Goal: Feedback & Contribution: Contribute content

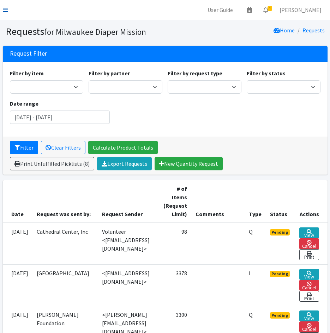
click at [6, 13] on link at bounding box center [5, 10] width 5 height 8
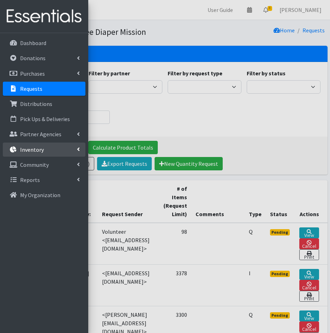
click at [51, 147] on link "Inventory" at bounding box center [44, 150] width 82 height 14
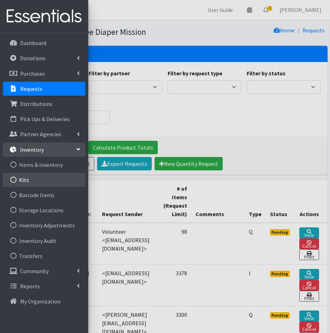
click at [46, 183] on link "Kits" at bounding box center [44, 180] width 82 height 14
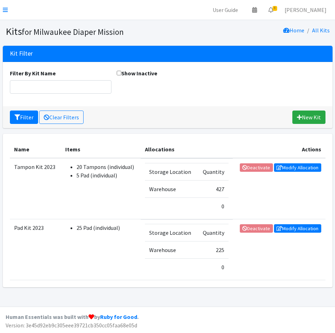
drag, startPoint x: 3, startPoint y: 12, endPoint x: 15, endPoint y: 9, distance: 12.3
click at [2, 12] on nav "User Guide 0 Pick-ups remaining this week View Calendar 8 8 Requests 0 Partner …" at bounding box center [167, 10] width 335 height 20
click at [5, 14] on link at bounding box center [5, 10] width 5 height 8
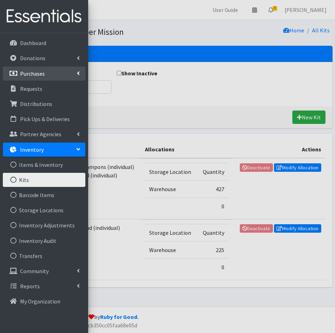
click at [31, 73] on p "Purchases" at bounding box center [32, 73] width 25 height 7
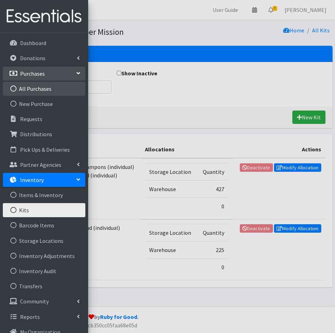
click at [32, 87] on link "All Purchases" at bounding box center [44, 89] width 82 height 14
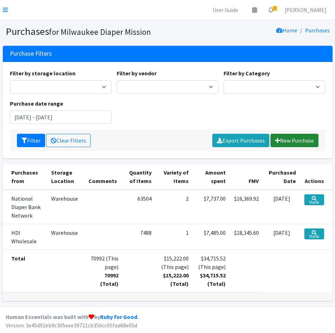
click at [288, 142] on link "New Purchase" at bounding box center [294, 140] width 48 height 13
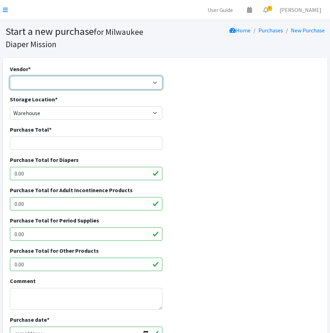
click at [18, 84] on select "Amazon DYPER HDI Wholesale Honest Company [PERSON_NAME]'s JSL Medline National …" at bounding box center [86, 82] width 153 height 13
select select "531"
click at [10, 76] on select "Amazon DYPER HDI Wholesale Honest Company Jake's JSL Medline National Diaper Ba…" at bounding box center [86, 82] width 153 height 13
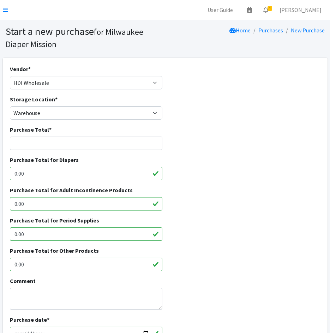
drag, startPoint x: 61, startPoint y: 136, endPoint x: 64, endPoint y: 139, distance: 4.0
click at [61, 137] on div "Purchase Total *" at bounding box center [86, 137] width 153 height 25
click at [64, 140] on input "Purchase Total *" at bounding box center [86, 143] width 153 height 13
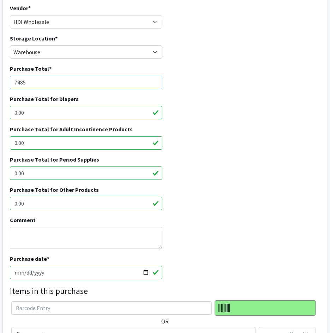
scroll to position [70, 0]
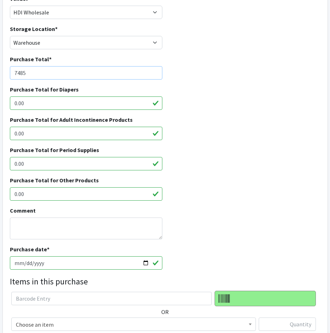
type input "7485"
drag, startPoint x: 43, startPoint y: 194, endPoint x: -2, endPoint y: 190, distance: 44.6
click at [0, 190] on html "User Guide 0 Pick-ups remaining this week View Calendar 8 8 Requests 0 Partner …" at bounding box center [165, 190] width 330 height 520
type input "7485"
click at [59, 232] on textarea "Comment" at bounding box center [86, 229] width 153 height 22
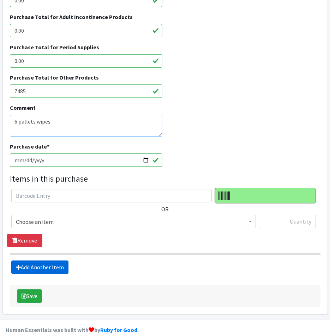
scroll to position [176, 0]
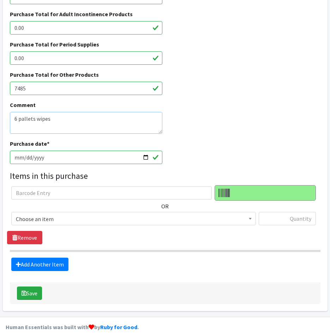
type textarea "6 pallets wipes"
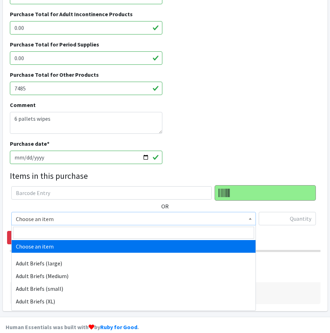
drag, startPoint x: 43, startPoint y: 212, endPoint x: 47, endPoint y: 215, distance: 4.2
click at [45, 214] on span "Choose an item" at bounding box center [133, 218] width 244 height 13
click at [50, 233] on input "search" at bounding box center [133, 233] width 241 height 12
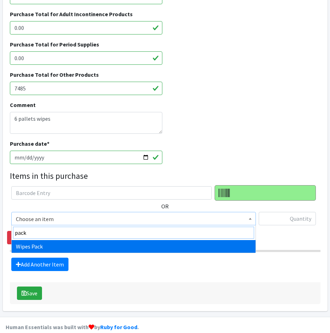
type input "pack"
select select "4665"
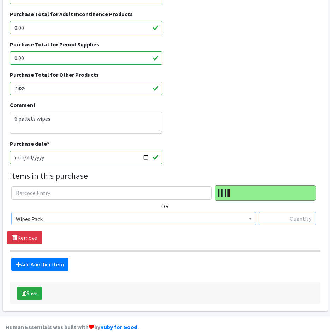
click at [301, 222] on input "text" at bounding box center [286, 218] width 57 height 13
type input "7488"
click at [105, 286] on div "Save" at bounding box center [165, 294] width 310 height 22
click at [36, 291] on button "Save" at bounding box center [29, 293] width 25 height 13
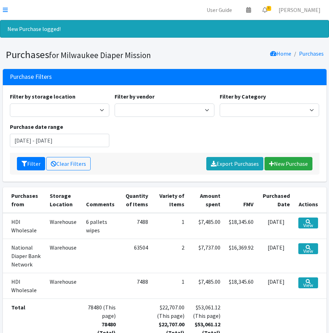
click at [2, 8] on nav "User Guide 0 Pick-ups remaining this week View Calendar 8 8 Requests 0 Partner …" at bounding box center [164, 10] width 329 height 20
click at [7, 8] on icon at bounding box center [5, 10] width 5 height 6
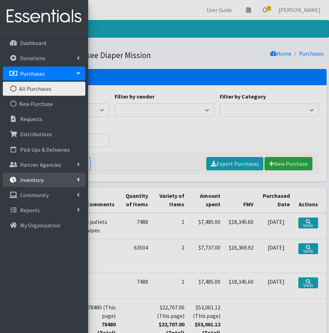
click at [64, 183] on link "Inventory" at bounding box center [44, 180] width 82 height 14
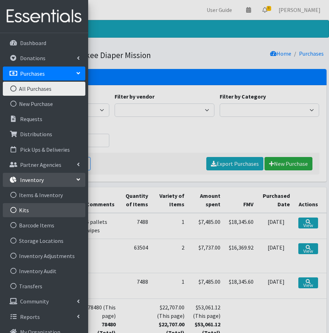
click at [38, 208] on link "Kits" at bounding box center [44, 210] width 82 height 14
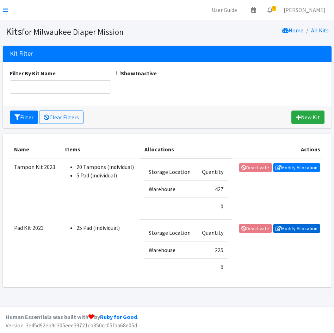
click at [280, 228] on icon at bounding box center [279, 228] width 6 height 5
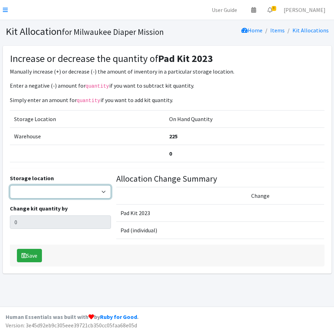
drag, startPoint x: 66, startPoint y: 190, endPoint x: 62, endPoint y: 194, distance: 6.2
click at [66, 190] on select "Warehouse" at bounding box center [61, 191] width 102 height 13
select select "126"
click at [10, 185] on select "Warehouse" at bounding box center [61, 191] width 102 height 13
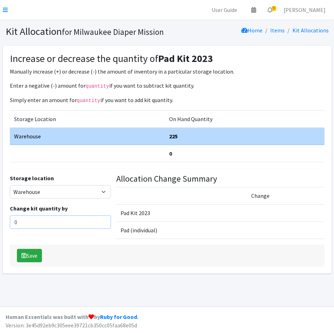
drag, startPoint x: 47, startPoint y: 222, endPoint x: -2, endPoint y: 221, distance: 49.7
click at [0, 221] on html "User Guide 0 Pick-ups remaining this week View Calendar 8 8 Requests 0 Partner …" at bounding box center [167, 166] width 334 height 333
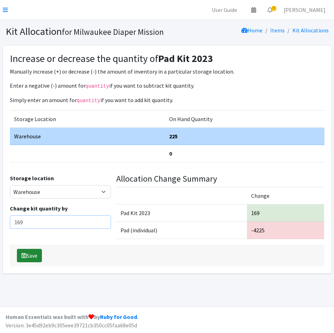
type input "169"
click at [28, 257] on button "Save" at bounding box center [29, 255] width 25 height 13
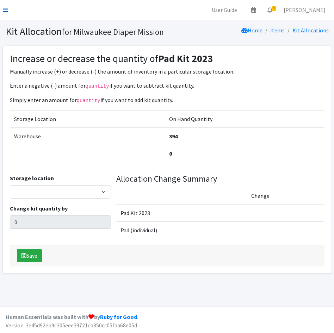
click at [4, 11] on icon at bounding box center [5, 10] width 5 height 6
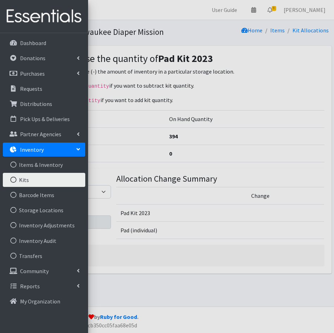
click at [25, 181] on link "Kits" at bounding box center [44, 180] width 82 height 14
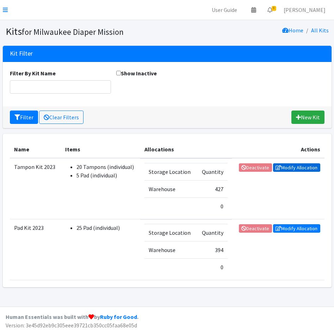
click at [284, 167] on link "Modify Allocation" at bounding box center [296, 168] width 47 height 8
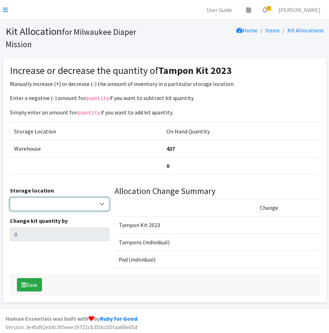
click at [49, 204] on select "Warehouse" at bounding box center [60, 204] width 100 height 13
select select "126"
click at [10, 198] on select "Warehouse" at bounding box center [60, 204] width 100 height 13
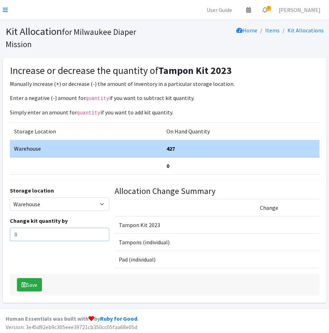
drag, startPoint x: 36, startPoint y: 234, endPoint x: -2, endPoint y: 233, distance: 38.1
click at [0, 233] on html "User Guide 0 Pick-ups remaining this week View Calendar 8 8 Requests 0 Partner …" at bounding box center [164, 167] width 329 height 335
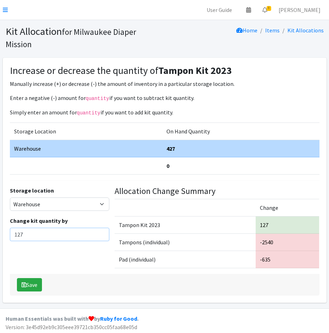
type input "127"
click at [27, 288] on button "Save" at bounding box center [29, 284] width 25 height 13
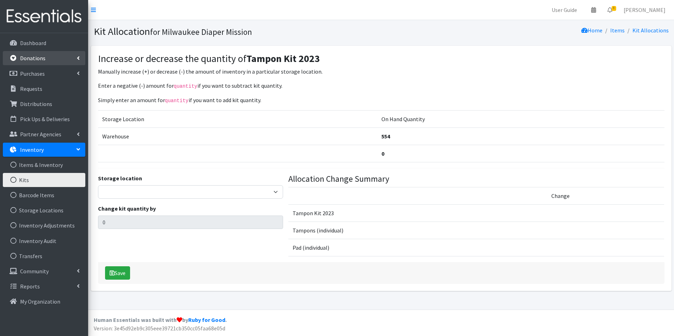
click at [36, 54] on link "Donations" at bounding box center [44, 58] width 82 height 14
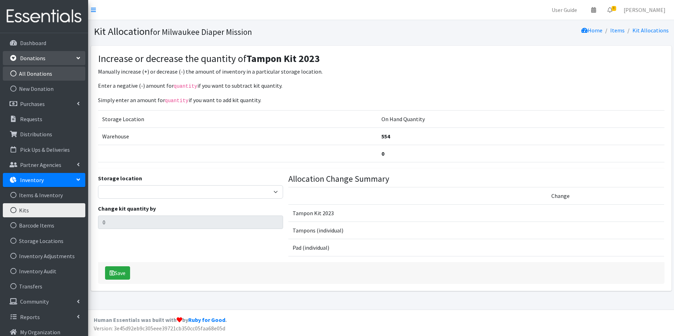
click at [33, 76] on link "All Donations" at bounding box center [44, 74] width 82 height 14
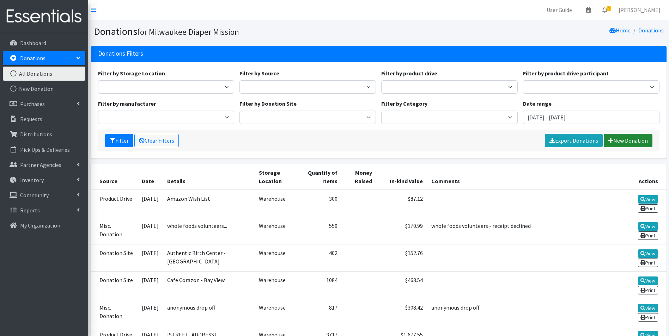
click at [622, 143] on link "New Donation" at bounding box center [627, 140] width 49 height 13
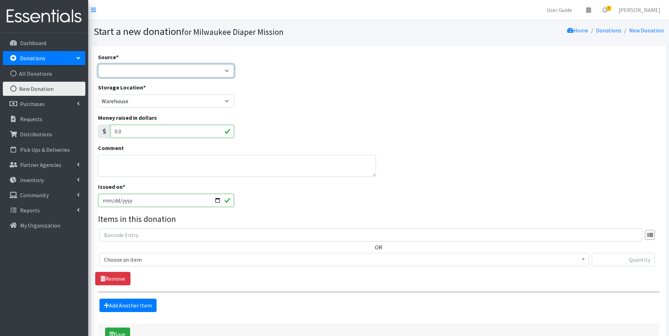
click at [127, 70] on select "Product Drive Manufacturer Donation Site Misc. Donation" at bounding box center [166, 70] width 136 height 13
select select "Donation Site"
click at [98, 64] on select "Product Drive Manufacturer Donation Site Misc. Donation" at bounding box center [166, 70] width 136 height 13
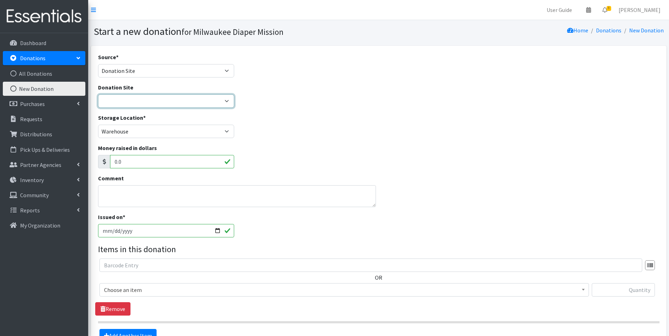
click at [142, 106] on select "Authentic Birth Center - Wauwatosa Beans & Barley - East Side Bounce MKE Cafe C…" at bounding box center [166, 100] width 136 height 13
click at [98, 94] on select "Authentic Birth Center - Wauwatosa Beans & Barley - East Side Bounce MKE Cafe C…" at bounding box center [166, 100] width 136 height 13
click at [138, 100] on select "Authentic Birth Center - Wauwatosa Beans & Barley - East Side Bounce MKE Cafe C…" at bounding box center [166, 100] width 136 height 13
select select "744"
click at [98, 94] on select "Authentic Birth Center - Wauwatosa Beans & Barley - East Side Bounce MKE Cafe C…" at bounding box center [166, 100] width 136 height 13
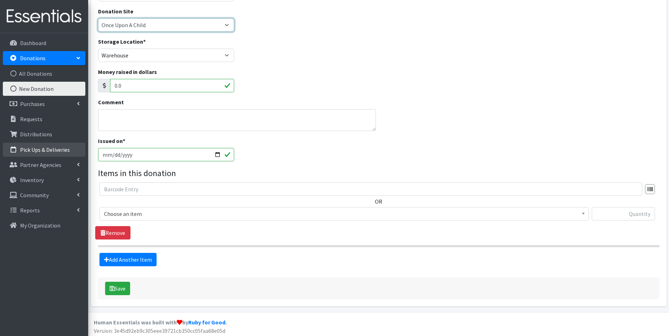
scroll to position [79, 0]
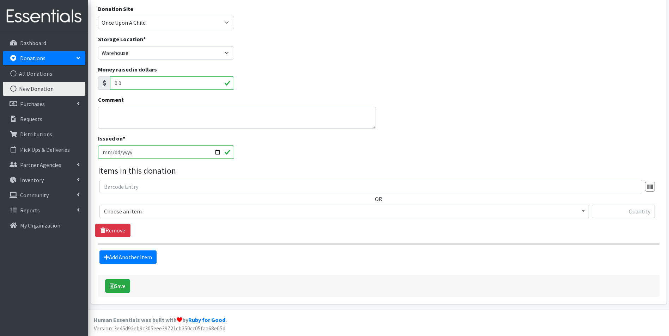
click at [150, 207] on span "Choose an item" at bounding box center [344, 212] width 480 height 10
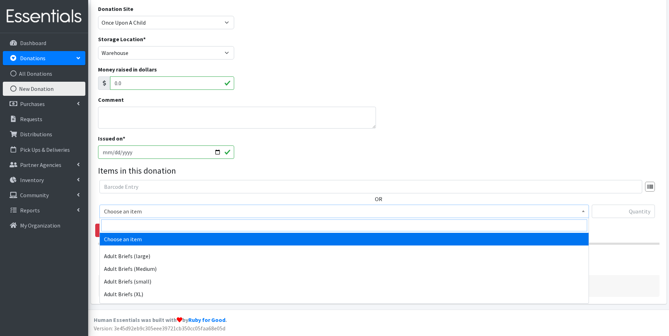
click at [156, 224] on input "search" at bounding box center [344, 226] width 486 height 12
type input "size 1"
drag, startPoint x: 161, startPoint y: 244, endPoint x: 165, endPoint y: 241, distance: 5.4
select select "4634"
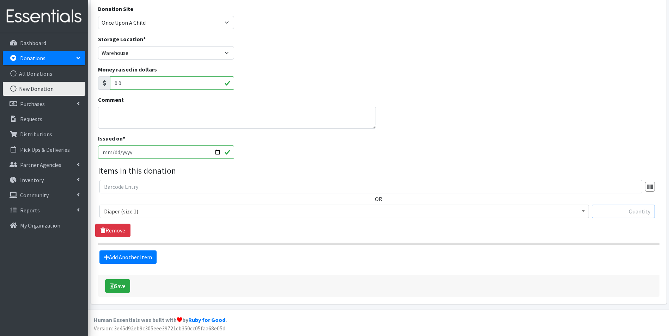
click at [601, 212] on input "text" at bounding box center [622, 211] width 63 height 13
type input "8"
click at [135, 260] on link "Add Another Item" at bounding box center [127, 257] width 57 height 13
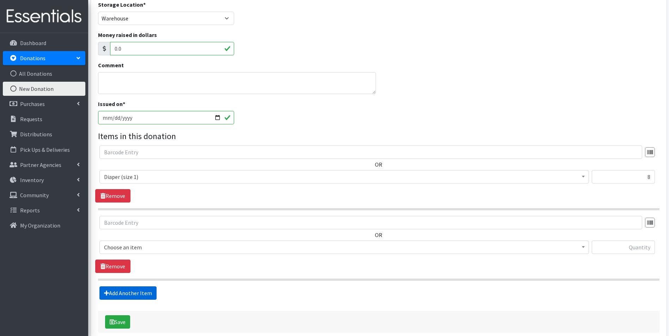
scroll to position [149, 0]
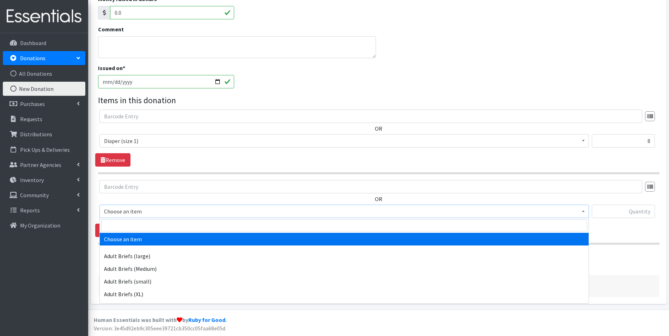
click at [153, 210] on span "Choose an item" at bounding box center [344, 212] width 480 height 10
click at [153, 225] on input "search" at bounding box center [344, 226] width 486 height 12
type input "size 2"
drag, startPoint x: 153, startPoint y: 238, endPoint x: 333, endPoint y: 250, distance: 181.2
select select "4635"
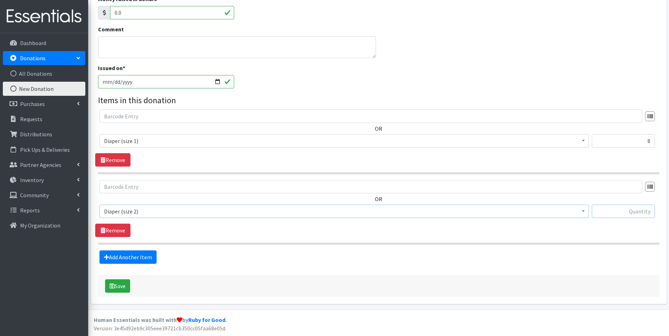
click at [612, 216] on input "text" at bounding box center [622, 211] width 63 height 13
type input "121"
click at [148, 254] on link "Add Another Item" at bounding box center [127, 257] width 57 height 13
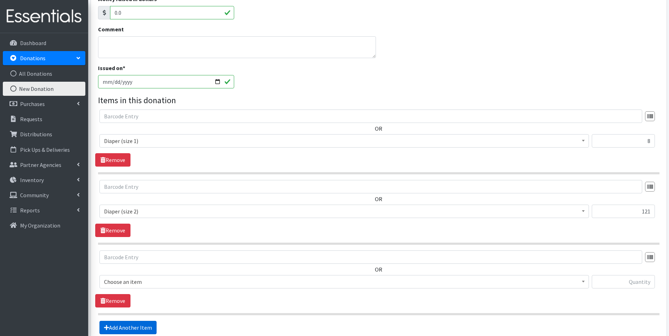
scroll to position [220, 0]
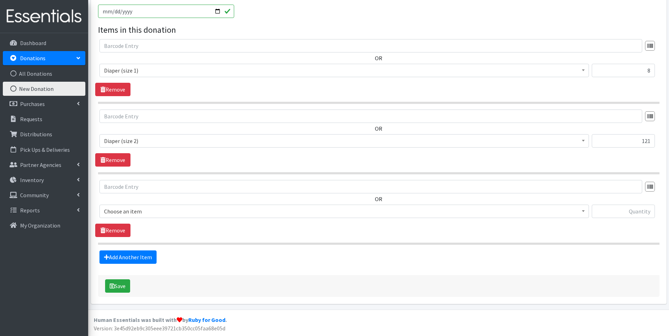
click at [149, 209] on span "Choose an item" at bounding box center [344, 212] width 480 height 10
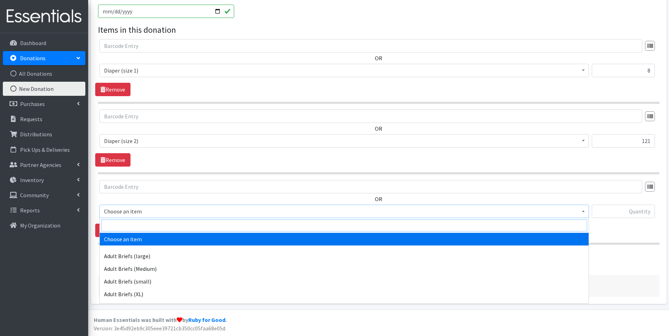
click at [153, 229] on input "search" at bounding box center [344, 226] width 486 height 12
type input "size 3"
drag, startPoint x: 146, startPoint y: 238, endPoint x: 166, endPoint y: 253, distance: 25.2
select select "4644"
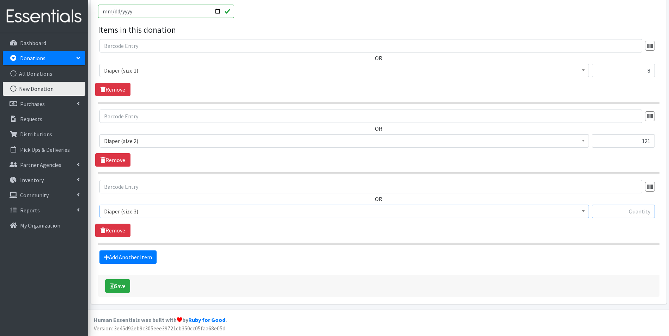
click at [619, 217] on input "text" at bounding box center [622, 211] width 63 height 13
type input "278"
click at [149, 257] on link "Add Another Item" at bounding box center [127, 257] width 57 height 13
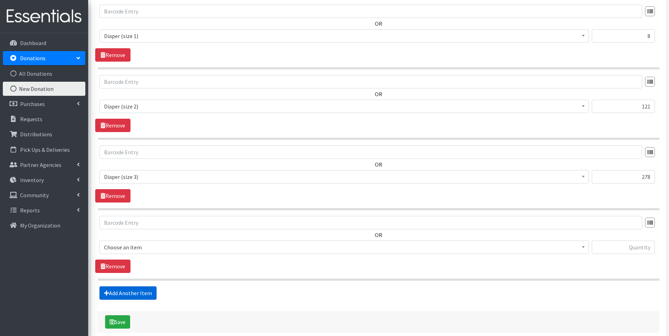
scroll to position [290, 0]
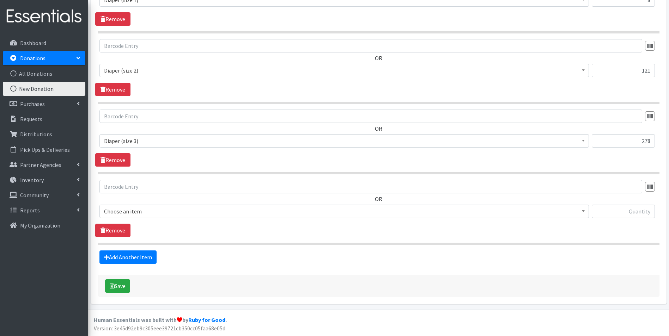
click at [164, 207] on span "Choose an item" at bounding box center [344, 212] width 480 height 10
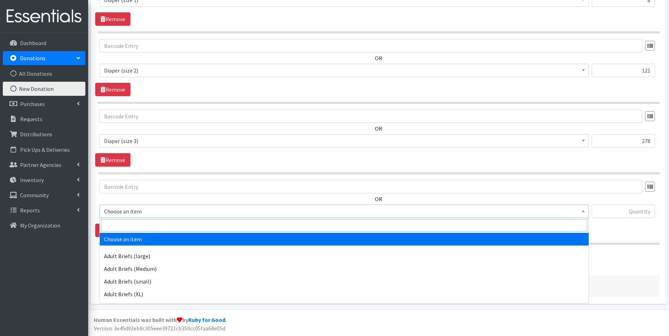
click at [166, 227] on input "search" at bounding box center [344, 226] width 486 height 12
type input "size 4"
select select "4645"
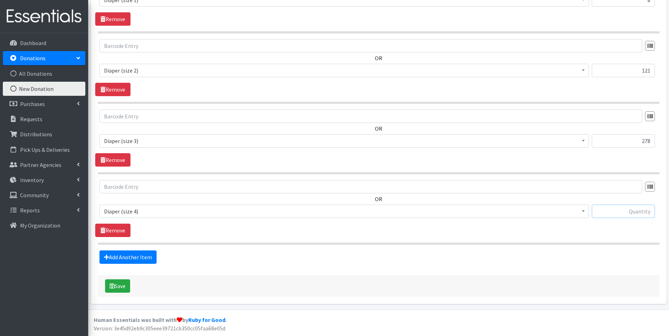
click at [627, 211] on input "text" at bounding box center [622, 211] width 63 height 13
type input "751"
click at [132, 260] on link "Add Another Item" at bounding box center [127, 257] width 57 height 13
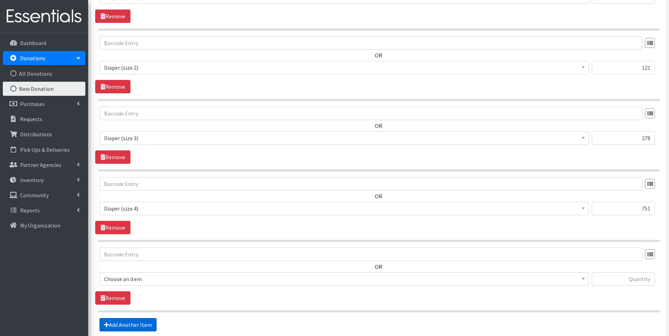
scroll to position [361, 0]
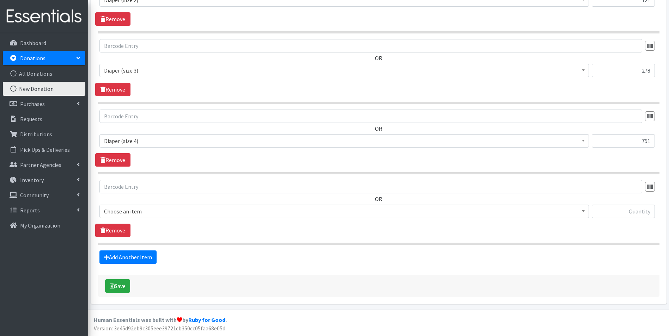
click at [148, 215] on span "Choose an item" at bounding box center [344, 212] width 480 height 10
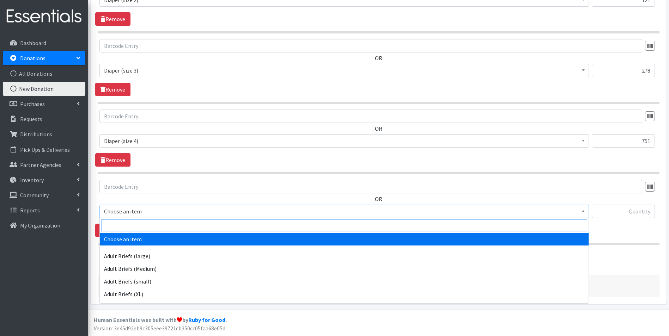
click at [150, 226] on input "search" at bounding box center [344, 226] width 486 height 12
type input "size 5"
select select "4646"
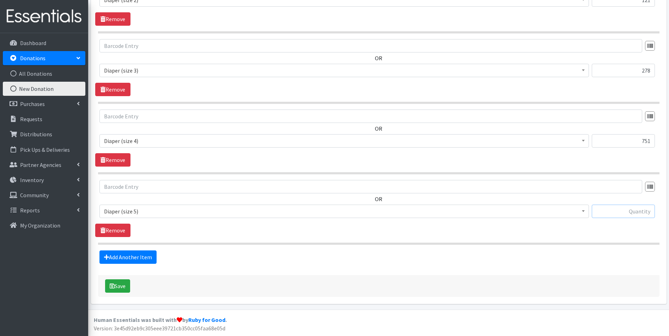
click at [632, 209] on input "text" at bounding box center [622, 211] width 63 height 13
type input "58"
click at [138, 254] on link "Add Another Item" at bounding box center [127, 257] width 57 height 13
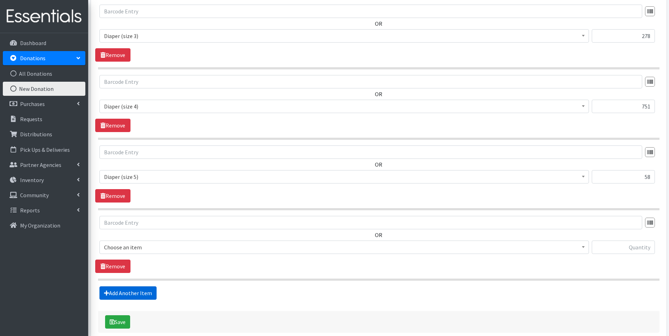
scroll to position [431, 0]
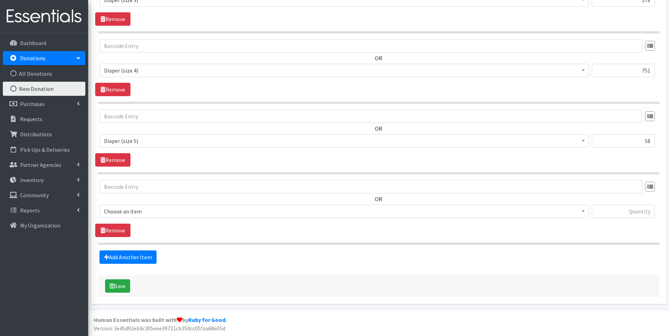
click at [157, 211] on span "Choose an item" at bounding box center [344, 212] width 480 height 10
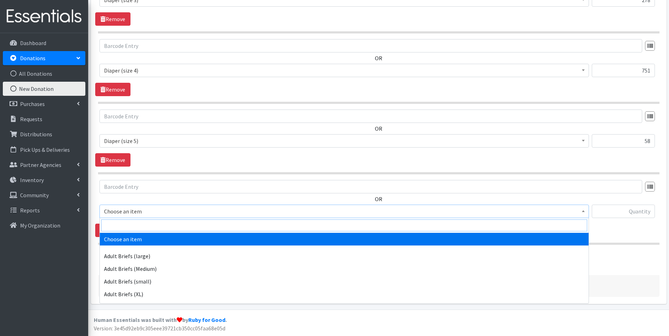
click at [158, 226] on input "search" at bounding box center [344, 226] width 486 height 12
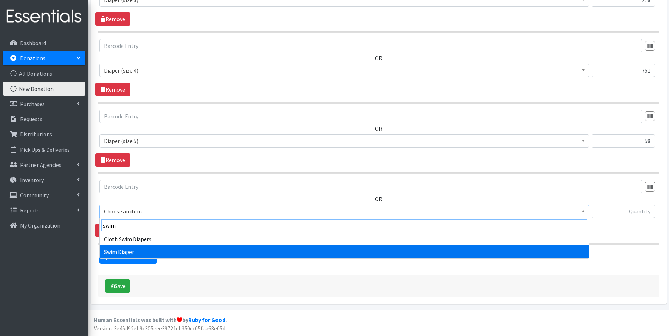
type input "swim"
select select "7522"
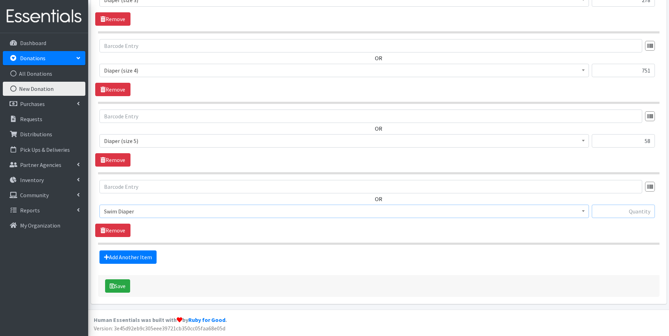
click at [631, 213] on input "text" at bounding box center [622, 211] width 63 height 13
type input "11"
drag, startPoint x: 118, startPoint y: 287, endPoint x: 137, endPoint y: 297, distance: 21.9
click at [118, 287] on button "Save" at bounding box center [117, 285] width 25 height 13
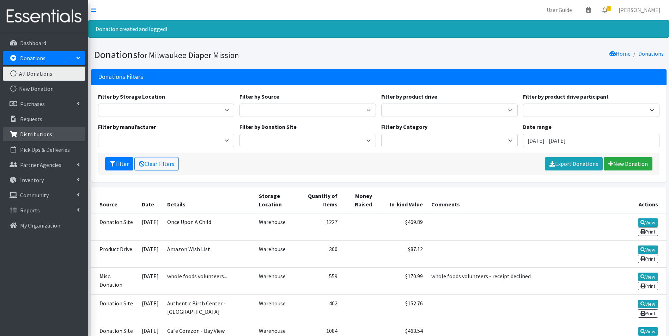
click at [43, 134] on p "Distributions" at bounding box center [36, 134] width 32 height 7
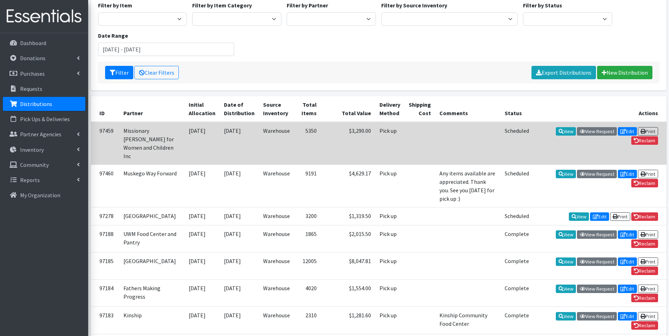
scroll to position [70, 0]
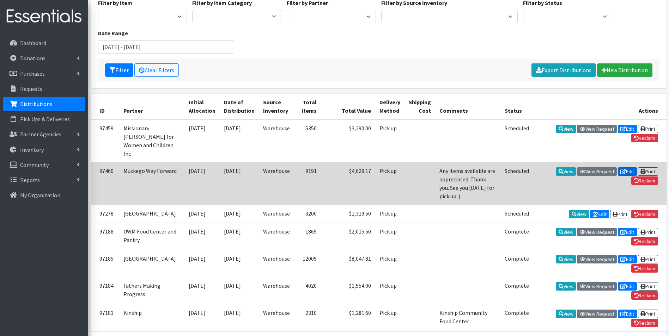
click at [620, 171] on icon at bounding box center [623, 171] width 6 height 5
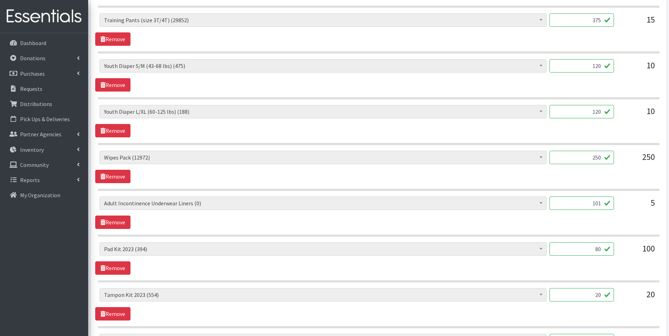
scroll to position [705, 0]
click at [37, 155] on link "Inventory" at bounding box center [44, 150] width 82 height 14
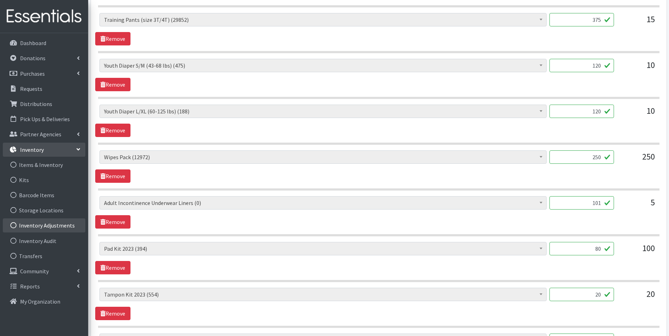
click at [44, 225] on link "Inventory Adjustments" at bounding box center [44, 226] width 82 height 14
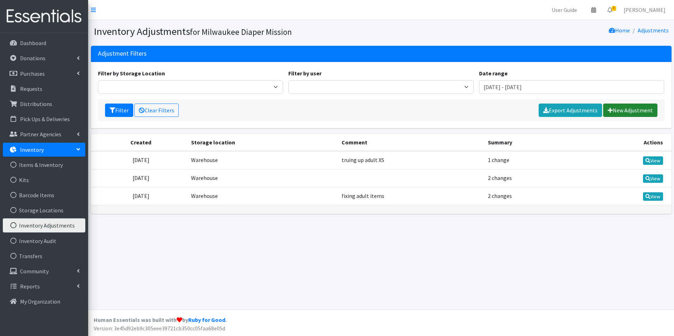
click at [619, 106] on link "New Adjustment" at bounding box center [630, 110] width 54 height 13
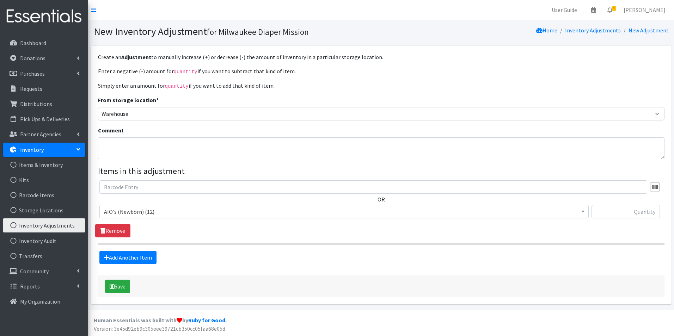
click at [190, 208] on span "AIO's (Newborn) (12)" at bounding box center [344, 212] width 480 height 10
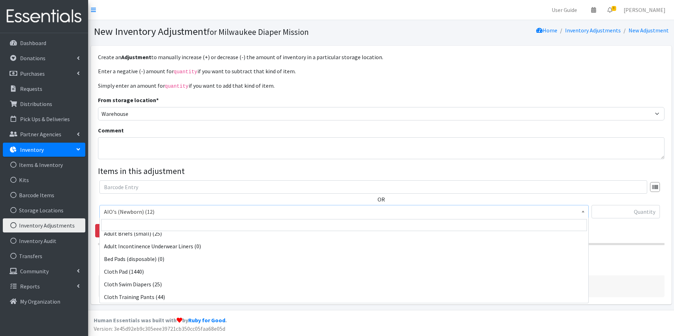
scroll to position [106, 0]
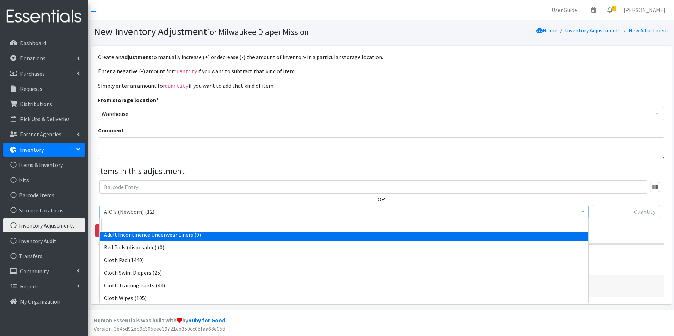
select select "11414"
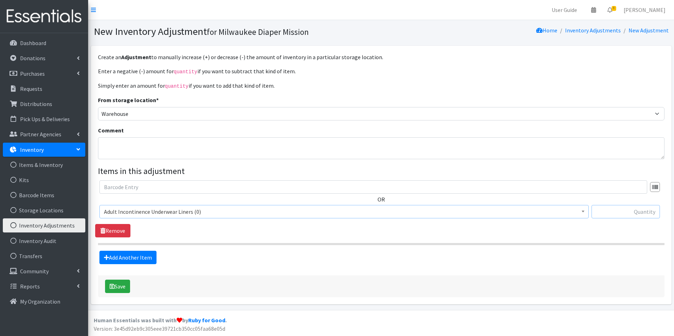
click at [631, 209] on input "text" at bounding box center [625, 211] width 68 height 13
type input "105"
click at [204, 152] on textarea "Comment" at bounding box center [381, 148] width 566 height 22
type textarea "fixing adult incont liners"
click at [121, 287] on button "Save" at bounding box center [117, 286] width 25 height 13
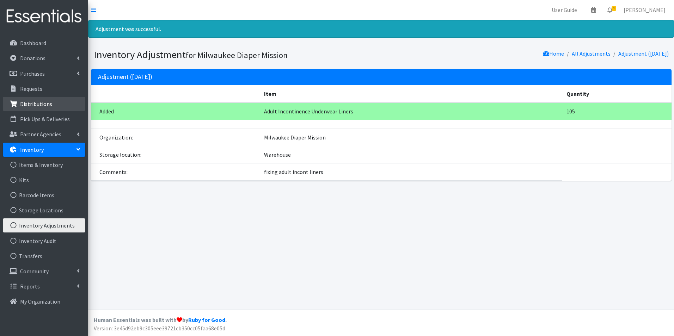
click at [45, 104] on p "Distributions" at bounding box center [36, 103] width 32 height 7
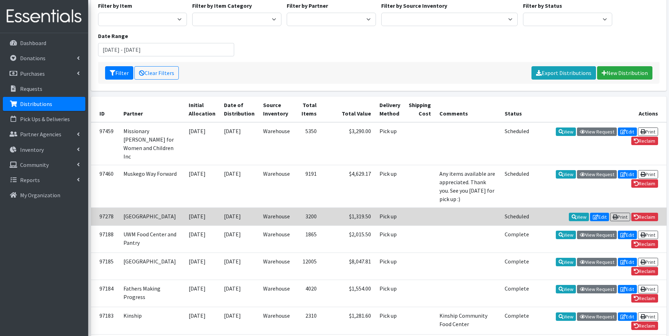
scroll to position [70, 0]
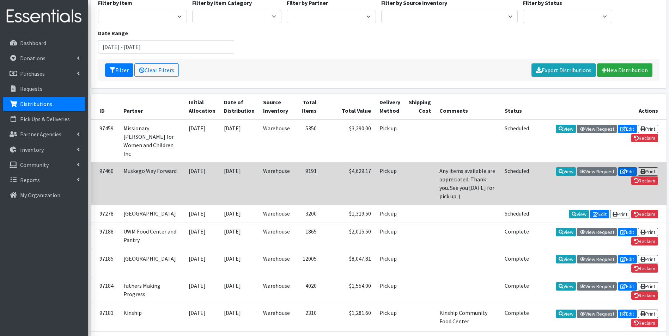
click at [626, 168] on link "Edit" at bounding box center [627, 171] width 19 height 8
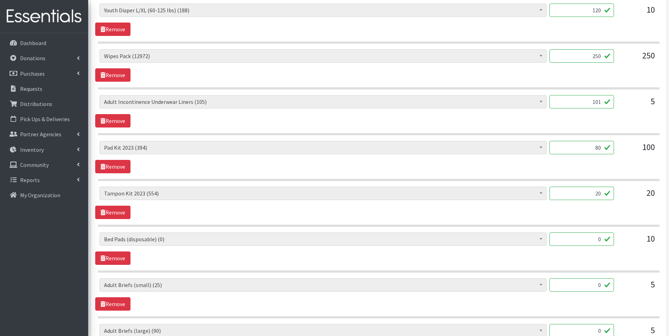
scroll to position [881, 0]
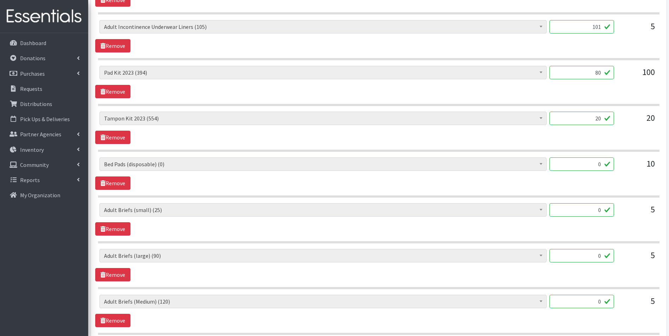
drag, startPoint x: 582, startPoint y: 29, endPoint x: 629, endPoint y: 29, distance: 46.5
click at [629, 29] on div "AIO's (Newborn) (12) AIO's (Sized) (35) Adult Briefs (Medium) (120) Adult Brief…" at bounding box center [378, 29] width 558 height 19
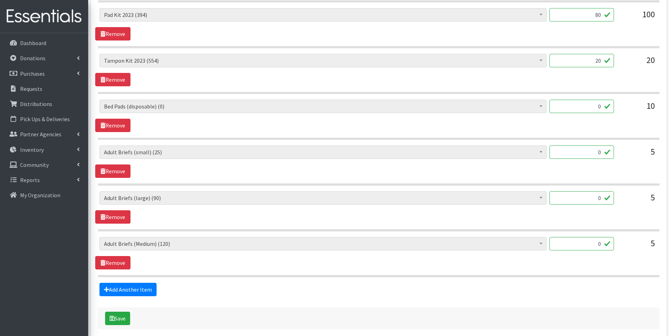
scroll to position [971, 0]
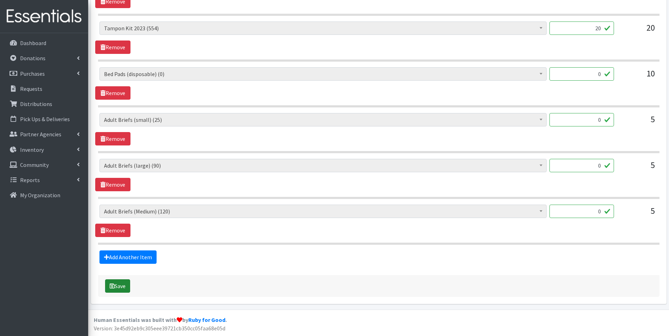
type input "206"
click at [110, 287] on icon "submit" at bounding box center [112, 286] width 5 height 6
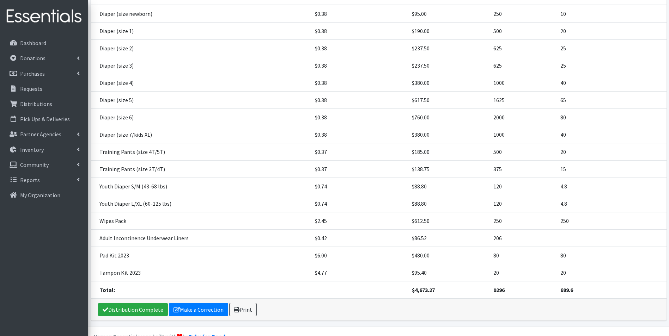
scroll to position [139, 0]
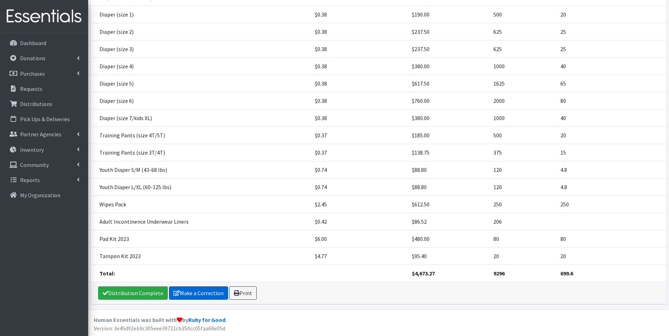
drag, startPoint x: 198, startPoint y: 292, endPoint x: 203, endPoint y: 292, distance: 5.3
click at [198, 292] on link "Make a Correction" at bounding box center [198, 293] width 59 height 13
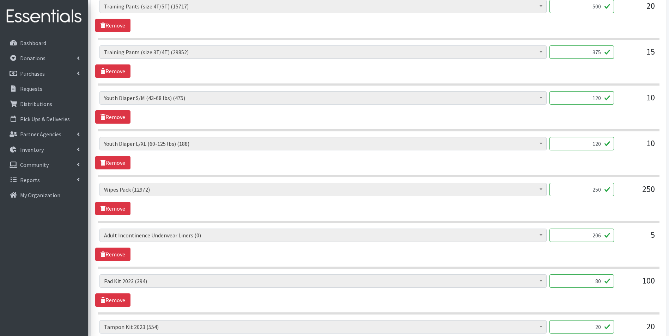
scroll to position [670, 0]
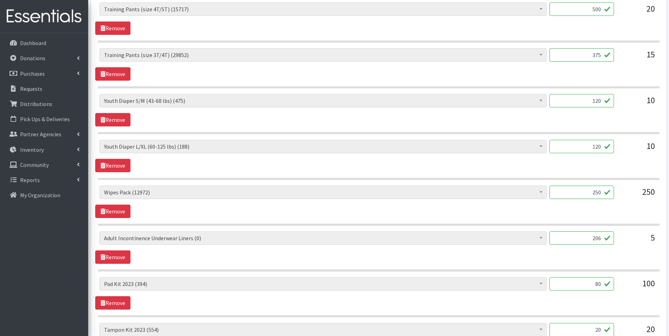
drag, startPoint x: 589, startPoint y: 145, endPoint x: 642, endPoint y: 149, distance: 53.4
click at [640, 149] on div "AIO's (Newborn) (12) AIO's (Sized) (35) Adult Briefs (Medium) (120) Adult Brief…" at bounding box center [378, 149] width 558 height 19
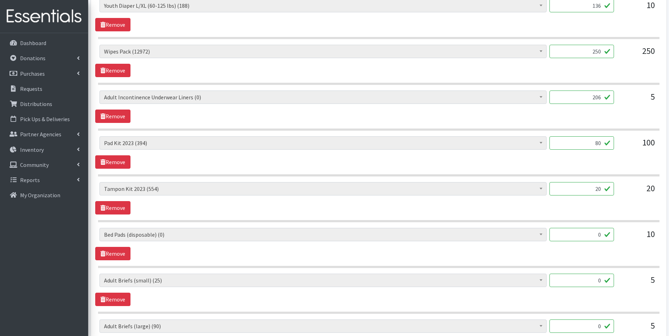
scroll to position [971, 0]
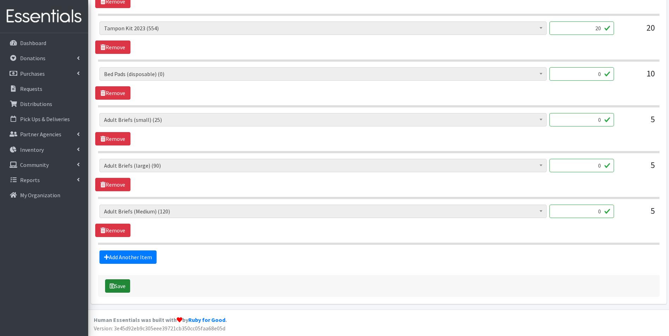
type input "136"
click at [123, 286] on button "Save" at bounding box center [117, 285] width 25 height 13
